Goal: Task Accomplishment & Management: Complete application form

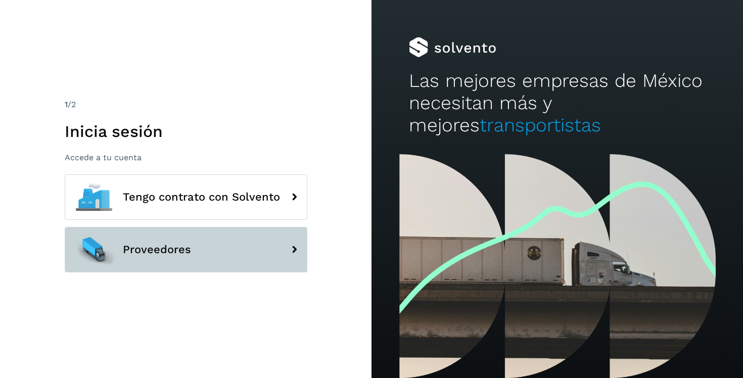
click at [244, 256] on button "Proveedores" at bounding box center [186, 250] width 243 height 46
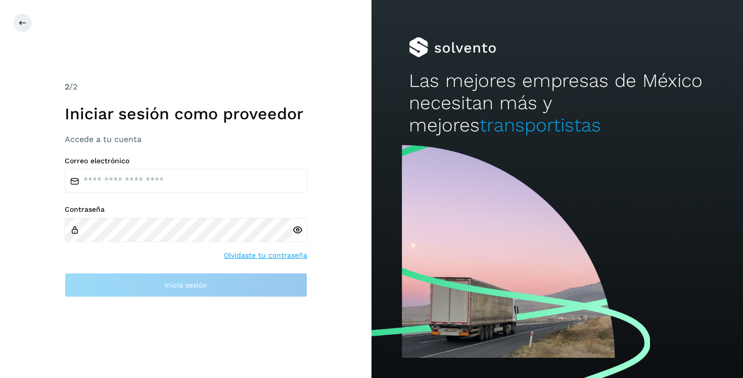
click at [10, 18] on div "2 /2 Iniciar sesión como proveedor Accede a tu cuenta Correo electrónico Contra…" at bounding box center [186, 189] width 372 height 378
